Goal: Find specific page/section: Find specific page/section

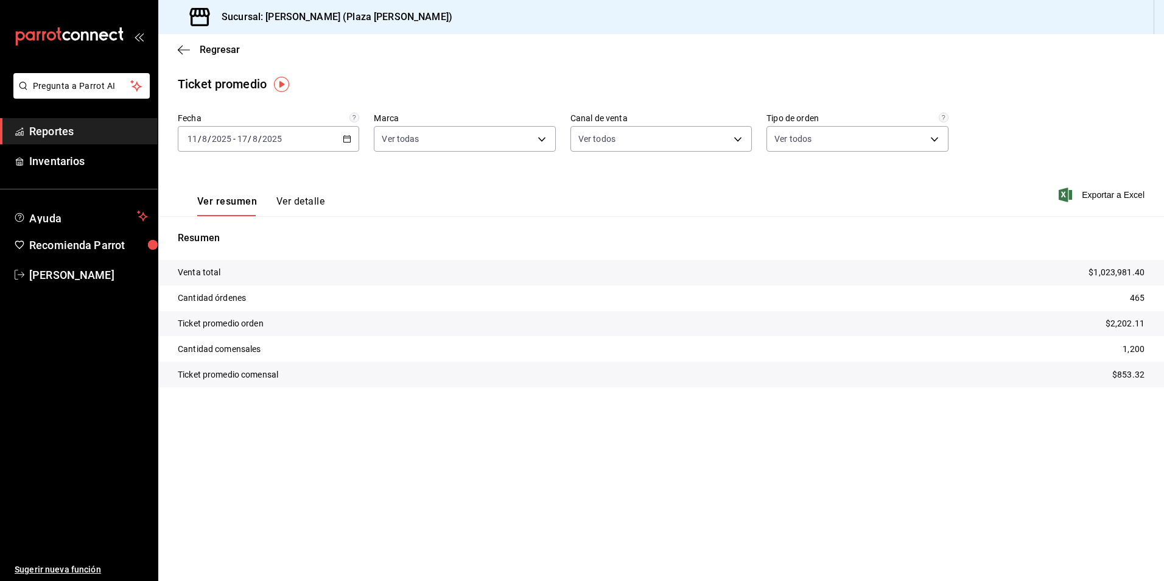
click at [374, 76] on div "Ticket promedio" at bounding box center [661, 84] width 1006 height 18
click at [233, 455] on main "Regresar Ticket promedio Fecha [DATE] [DATE] - [DATE] [DATE] Marca Ver todas ab…" at bounding box center [661, 307] width 1006 height 547
drag, startPoint x: 279, startPoint y: 52, endPoint x: 290, endPoint y: 1, distance: 52.3
click at [279, 47] on div "Regresar" at bounding box center [661, 49] width 1006 height 31
click at [46, 127] on span "Reportes" at bounding box center [88, 131] width 119 height 16
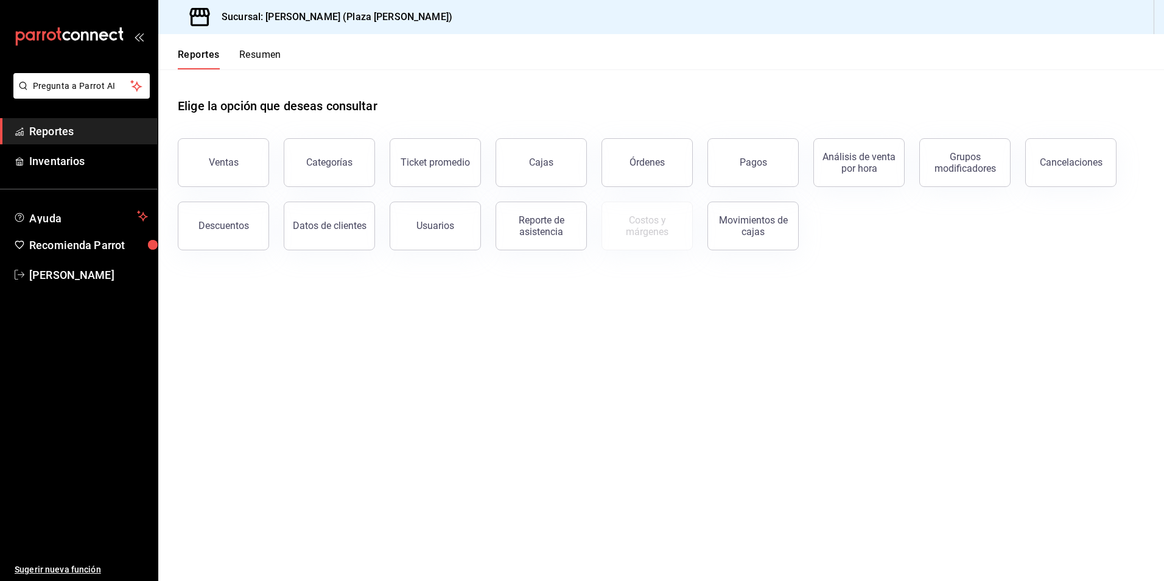
click at [273, 56] on button "Resumen" at bounding box center [260, 59] width 42 height 21
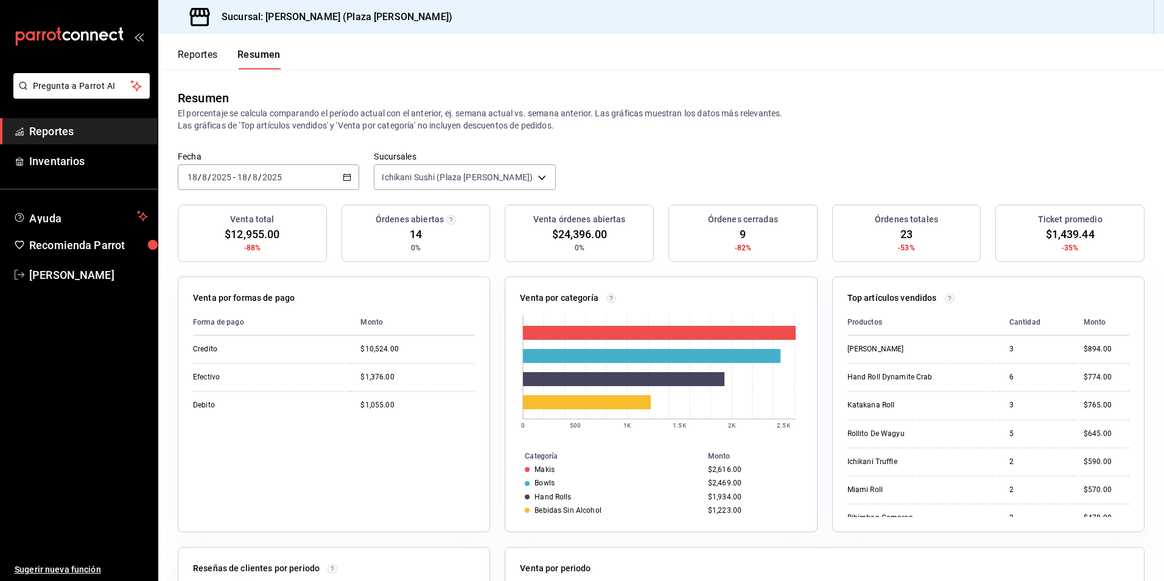
click at [205, 58] on button "Reportes" at bounding box center [198, 59] width 40 height 21
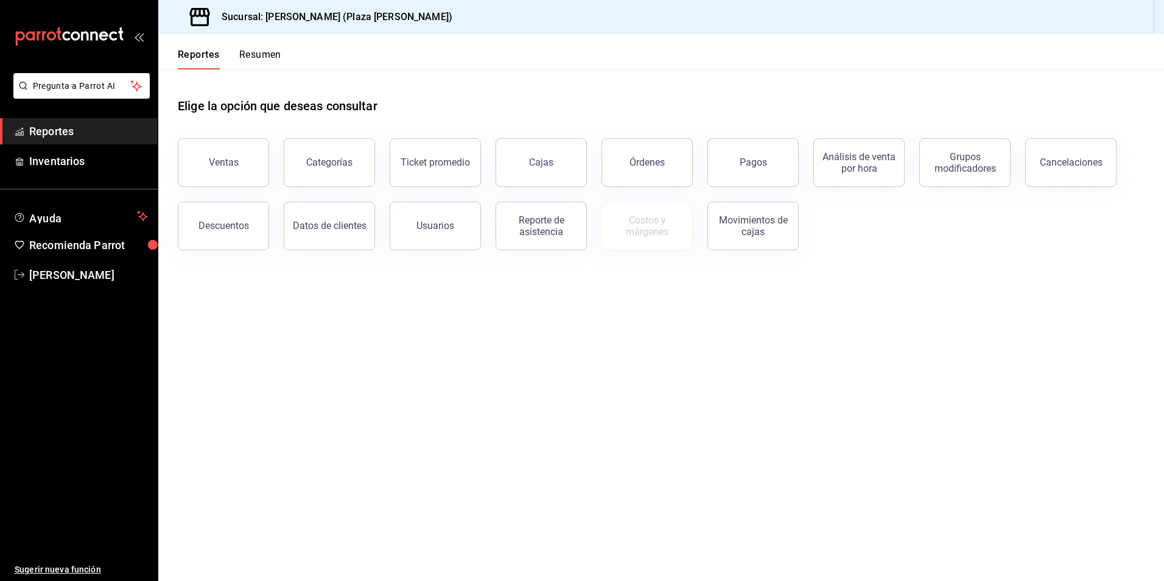
click at [252, 55] on button "Resumen" at bounding box center [260, 59] width 42 height 21
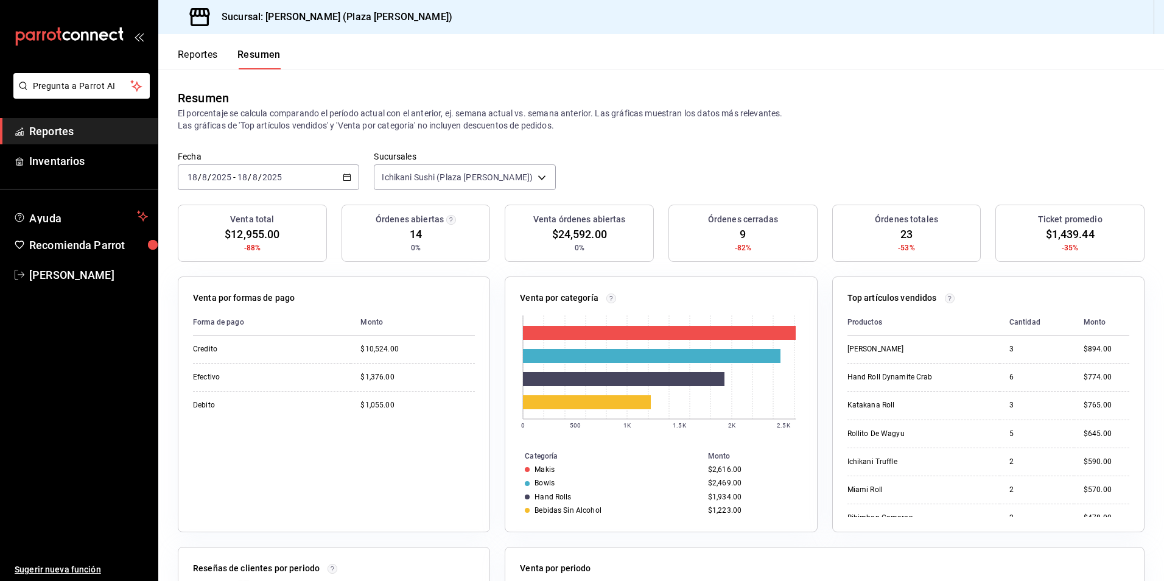
click at [576, 153] on div "Fecha [DATE] [DATE] - [DATE] [DATE] Sucursales Ichikani Sushi (Plaza [PERSON_NA…" at bounding box center [661, 178] width 1006 height 54
click at [487, 157] on label "Sucursales" at bounding box center [464, 156] width 181 height 9
click at [502, 91] on div "Resumen" at bounding box center [661, 98] width 967 height 18
click at [209, 80] on div "Resumen El porcentaje se calcula comparando el período actual con el anterior, …" at bounding box center [661, 110] width 1006 height 82
click at [180, 139] on div "Resumen El porcentaje se calcula comparando el período actual con el anterior, …" at bounding box center [661, 110] width 1006 height 82
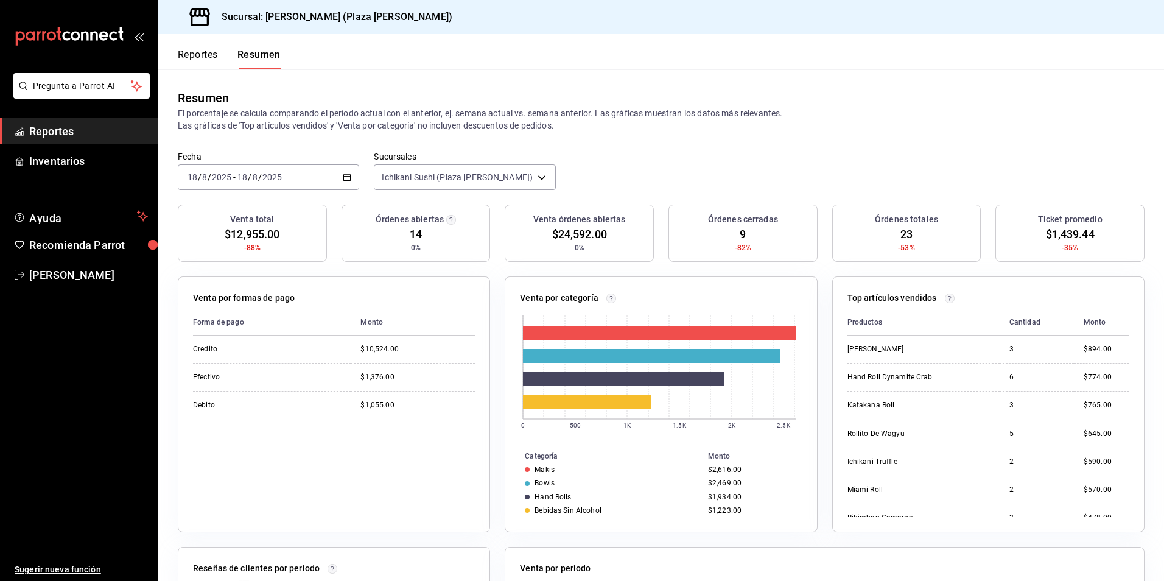
click at [188, 53] on button "Reportes" at bounding box center [198, 59] width 40 height 21
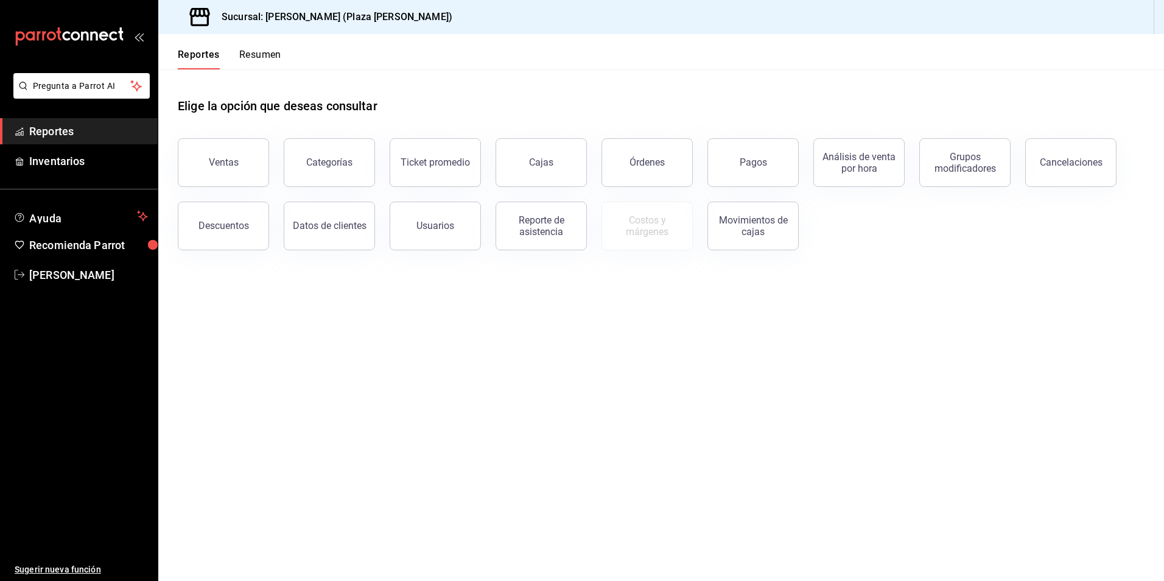
click at [258, 48] on div "Reportes Resumen" at bounding box center [219, 51] width 123 height 35
click at [273, 55] on button "Resumen" at bounding box center [260, 59] width 42 height 21
